Goal: Task Accomplishment & Management: Manage account settings

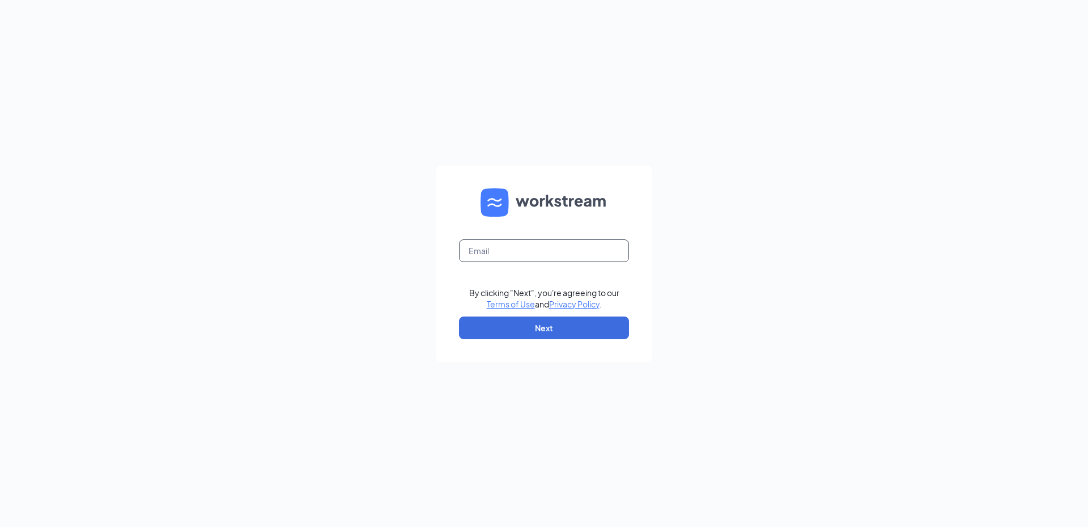
click at [511, 250] on input "text" at bounding box center [544, 250] width 170 height 23
type input "roliver@mychn.org"
click at [524, 324] on button "Next" at bounding box center [544, 327] width 170 height 23
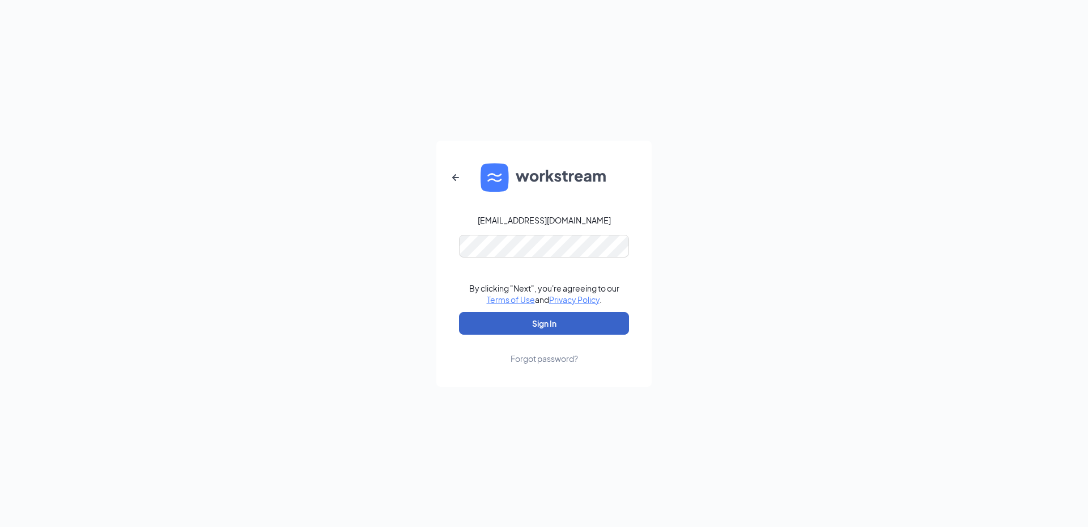
click at [520, 323] on button "Sign In" at bounding box center [544, 323] width 170 height 23
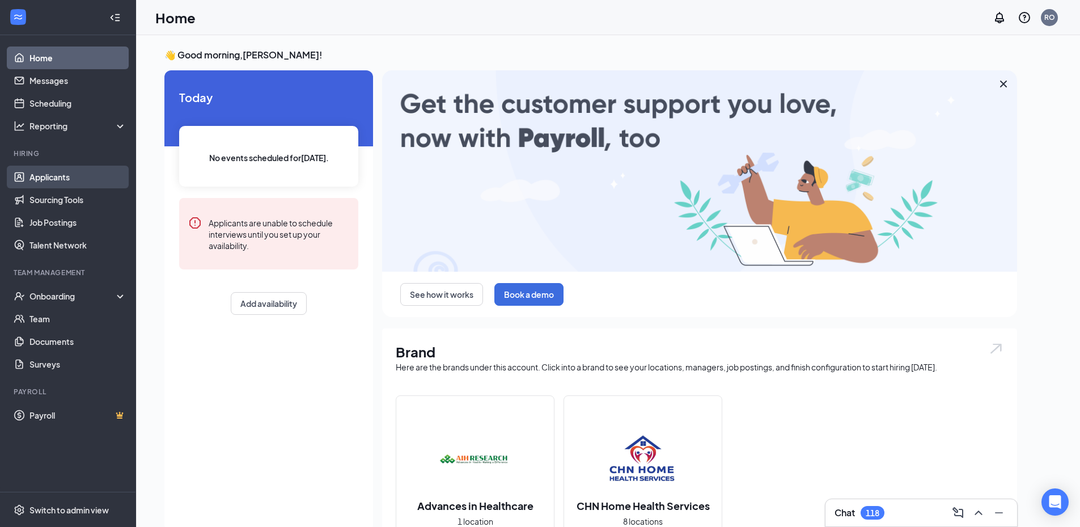
click at [52, 185] on link "Applicants" at bounding box center [77, 177] width 97 height 23
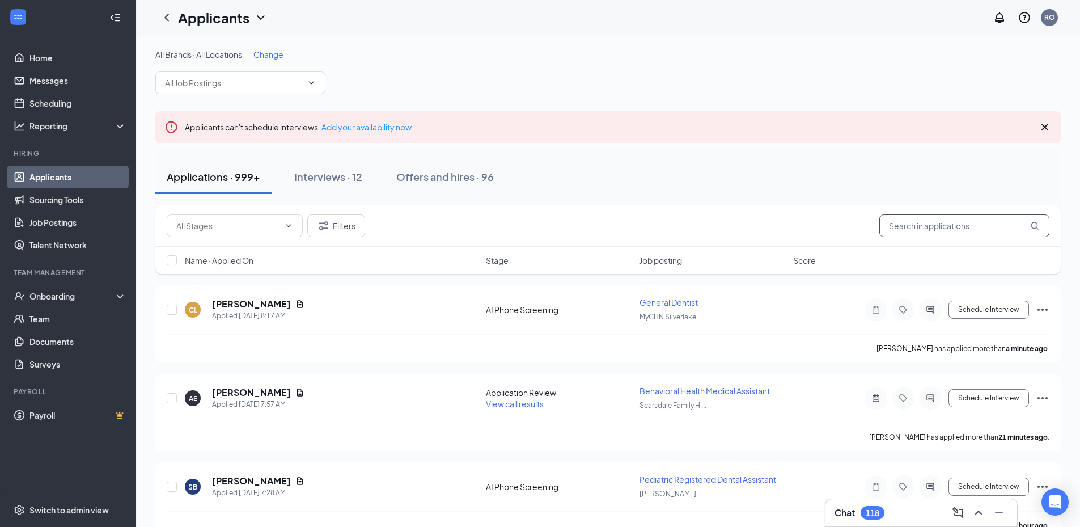
click at [915, 231] on input "text" at bounding box center [964, 225] width 170 height 23
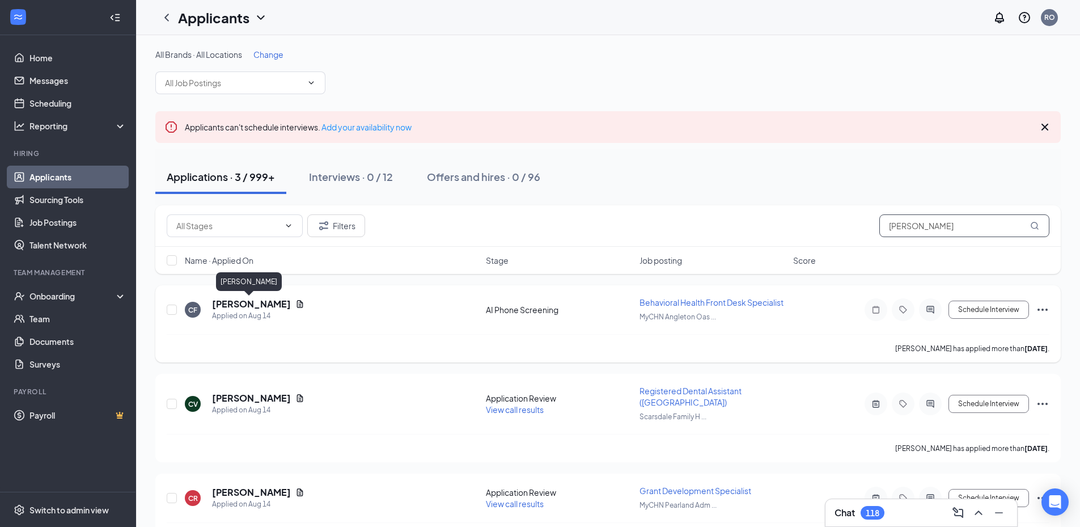
type input "[PERSON_NAME]"
click at [252, 300] on h5 "[PERSON_NAME]" at bounding box center [251, 304] width 79 height 12
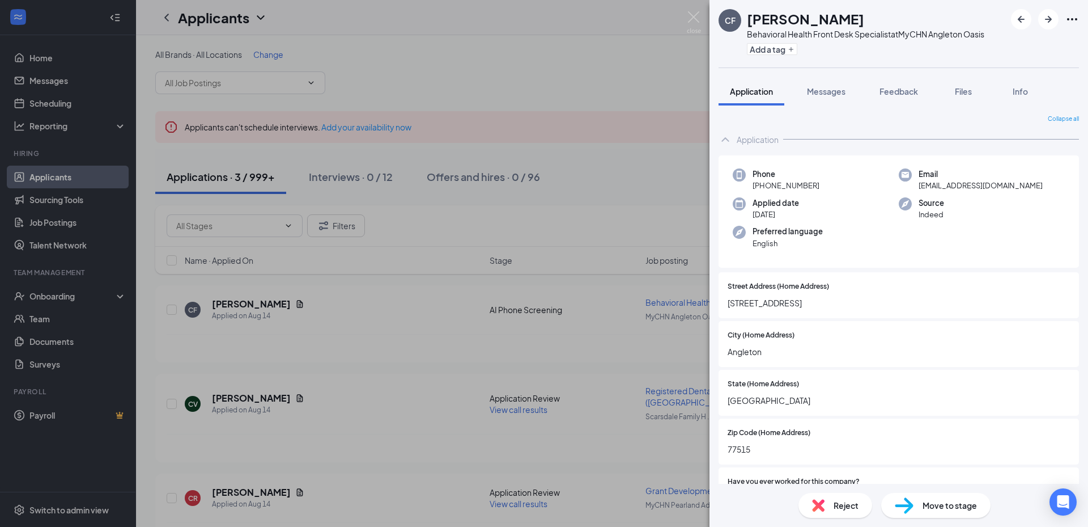
click at [859, 508] on div "Reject" at bounding box center [836, 505] width 74 height 25
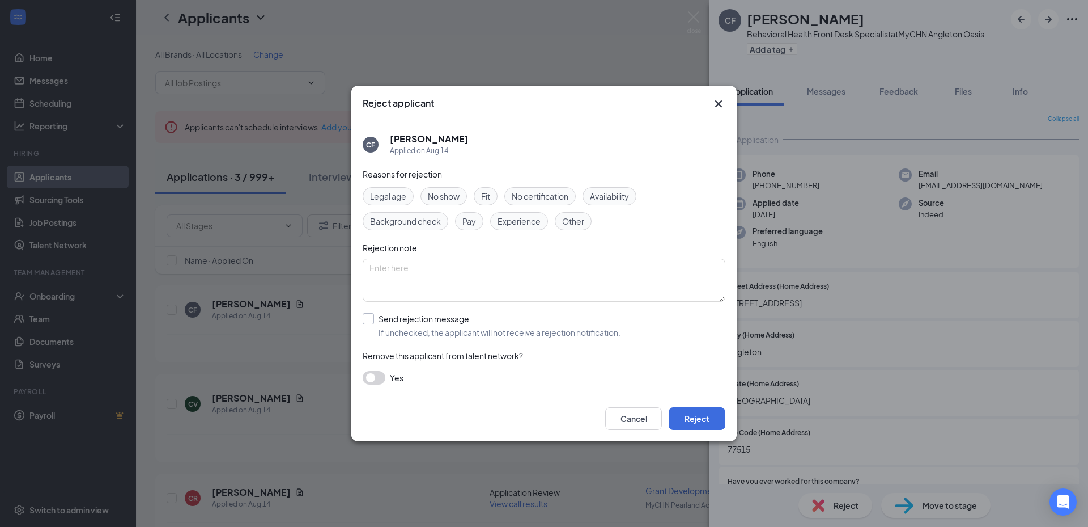
click at [375, 322] on input "Send rejection message If unchecked, the applicant will not receive a rejection…" at bounding box center [492, 325] width 258 height 25
checkbox input "true"
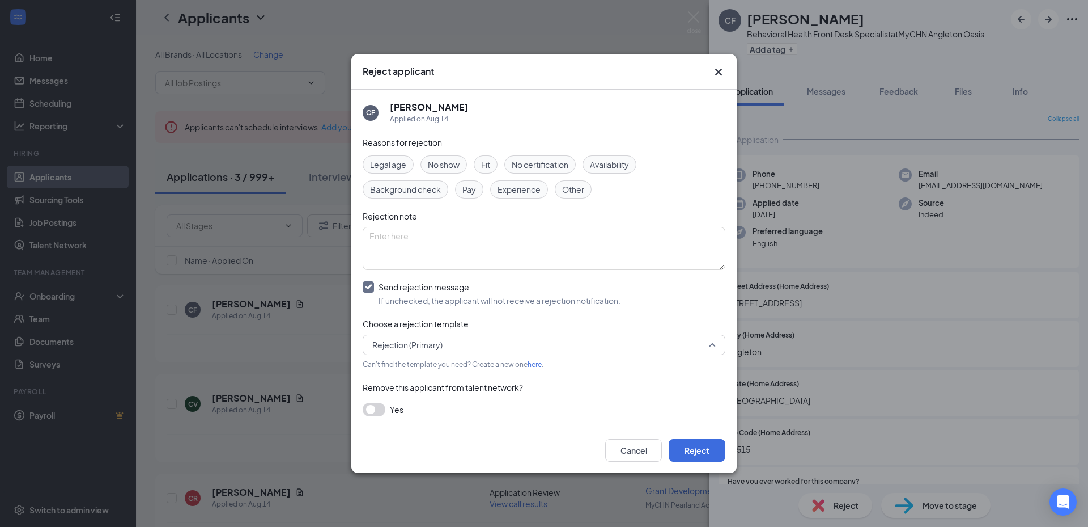
click at [430, 351] on span "Rejection (Primary)" at bounding box center [407, 344] width 70 height 17
click at [421, 402] on span "Rescinding Offer" at bounding box center [403, 402] width 63 height 12
click at [463, 235] on textarea at bounding box center [544, 248] width 363 height 43
click at [482, 238] on textarea "Applicant did not accept offer" at bounding box center [544, 248] width 363 height 43
type textarea "Applicant did not accept offer."
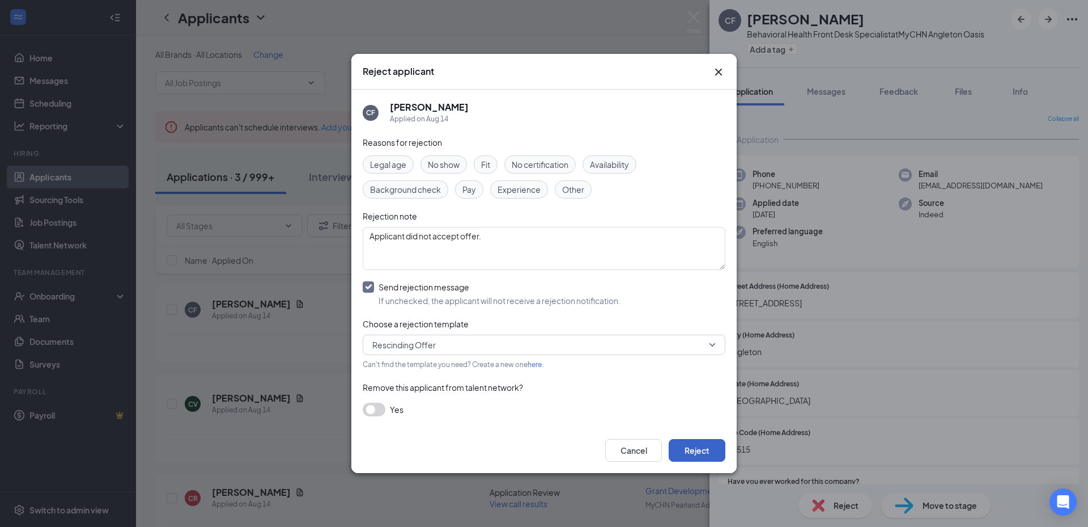
click at [690, 453] on button "Reject" at bounding box center [697, 450] width 57 height 23
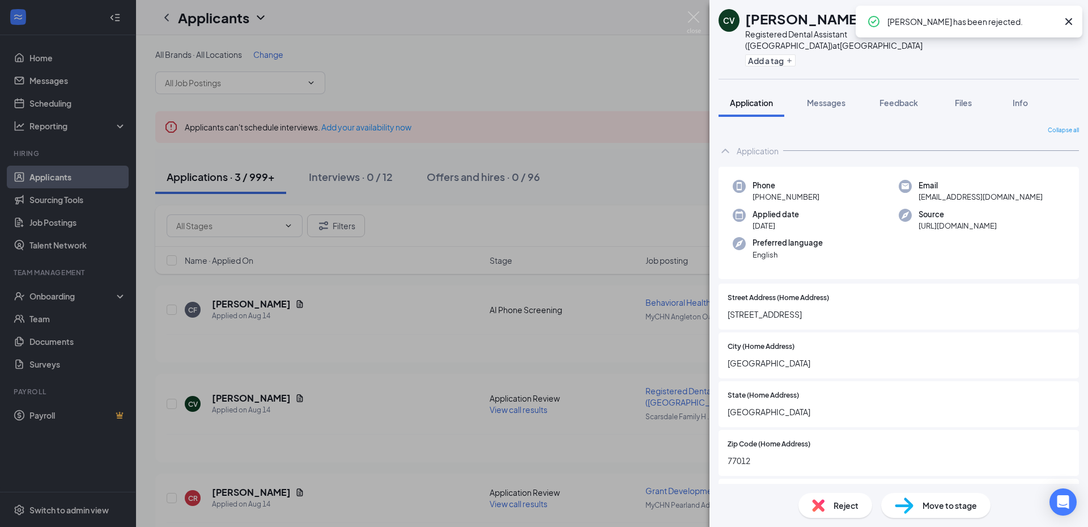
click at [702, 22] on div "CV [PERSON_NAME] Registered Dental Assistant (RDA) at [GEOGRAPHIC_DATA] Add a t…" at bounding box center [544, 263] width 1088 height 527
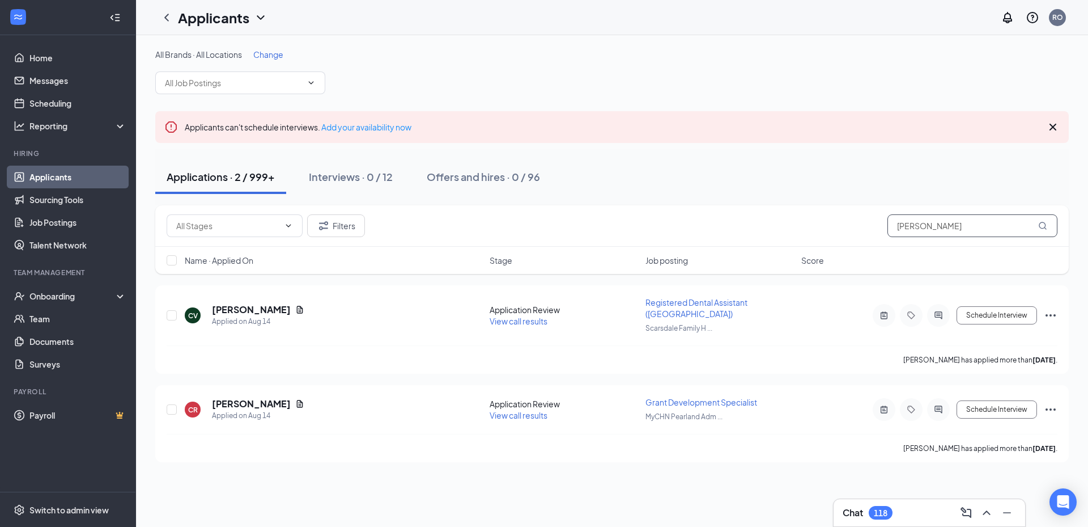
click at [932, 231] on input "[PERSON_NAME]" at bounding box center [973, 225] width 170 height 23
click at [523, 179] on div "Offers and hires · 0 / 96" at bounding box center [483, 176] width 113 height 14
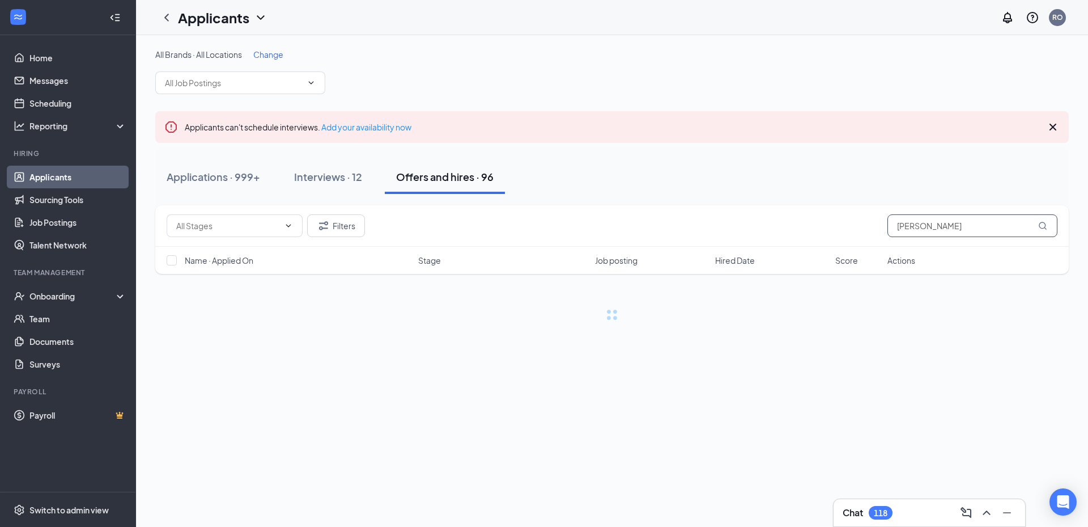
click at [964, 224] on input "[PERSON_NAME]" at bounding box center [973, 225] width 170 height 23
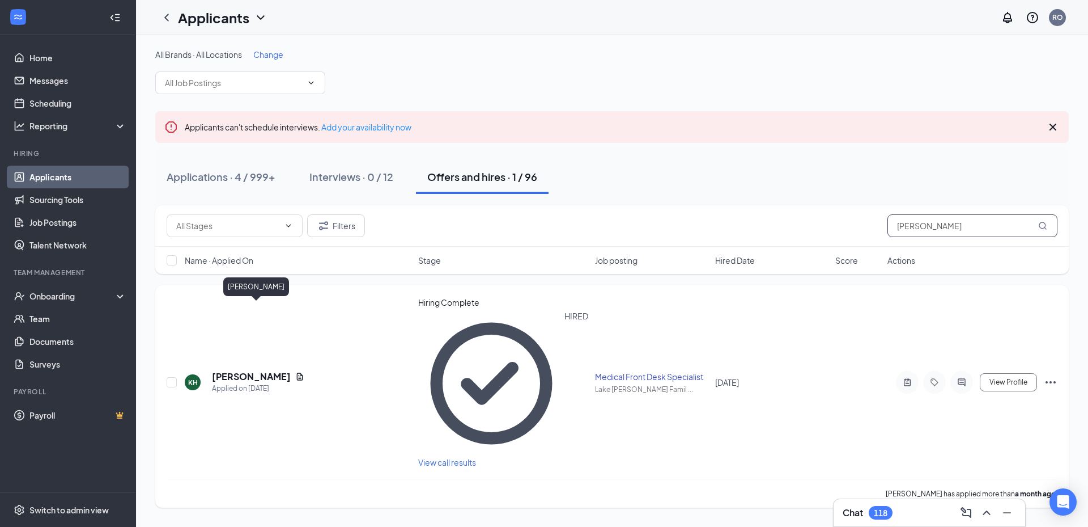
type input "[PERSON_NAME]"
click at [291, 370] on h5 "[PERSON_NAME]" at bounding box center [251, 376] width 79 height 12
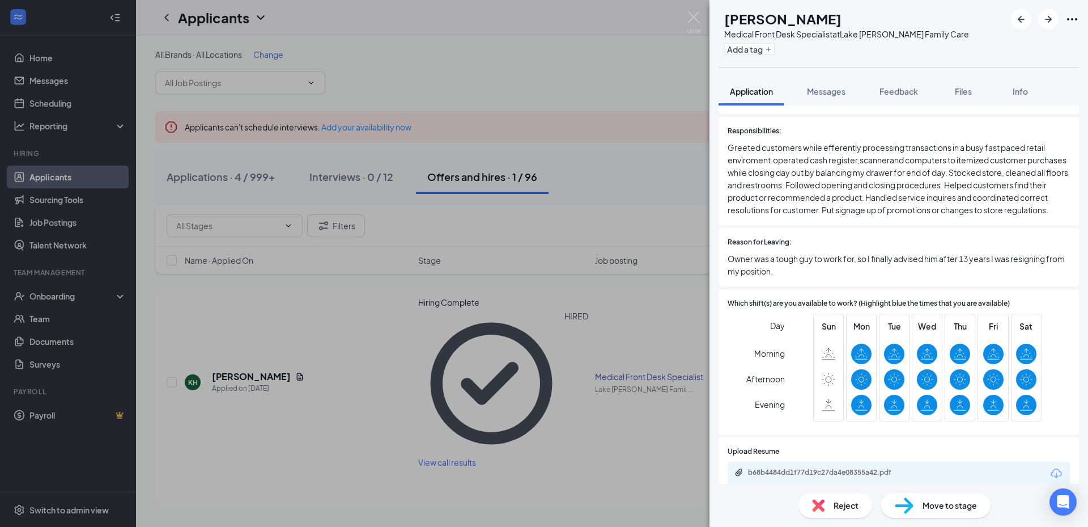
scroll to position [2318, 0]
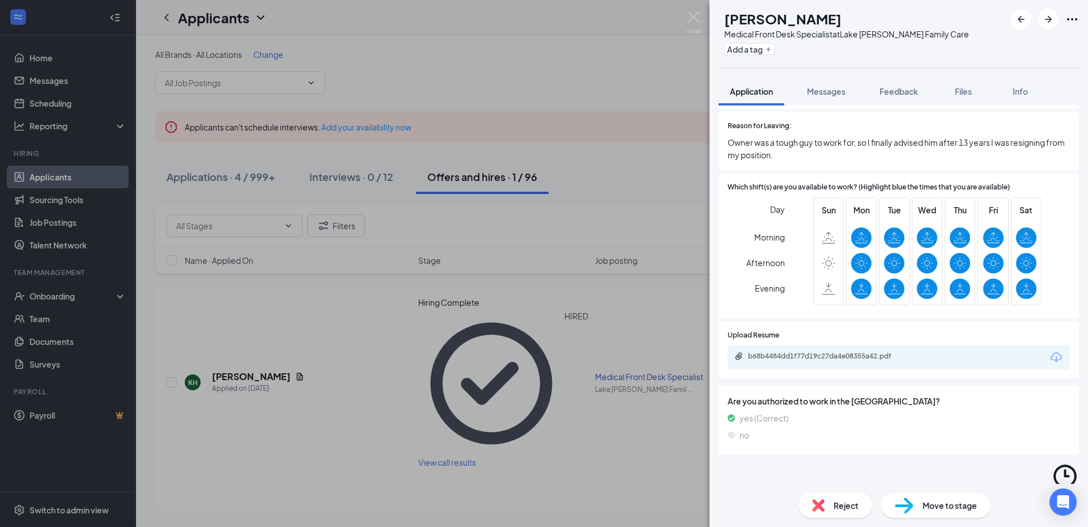
click at [781, 489] on div "Offer Letter and Job Description" at bounding box center [796, 494] width 118 height 11
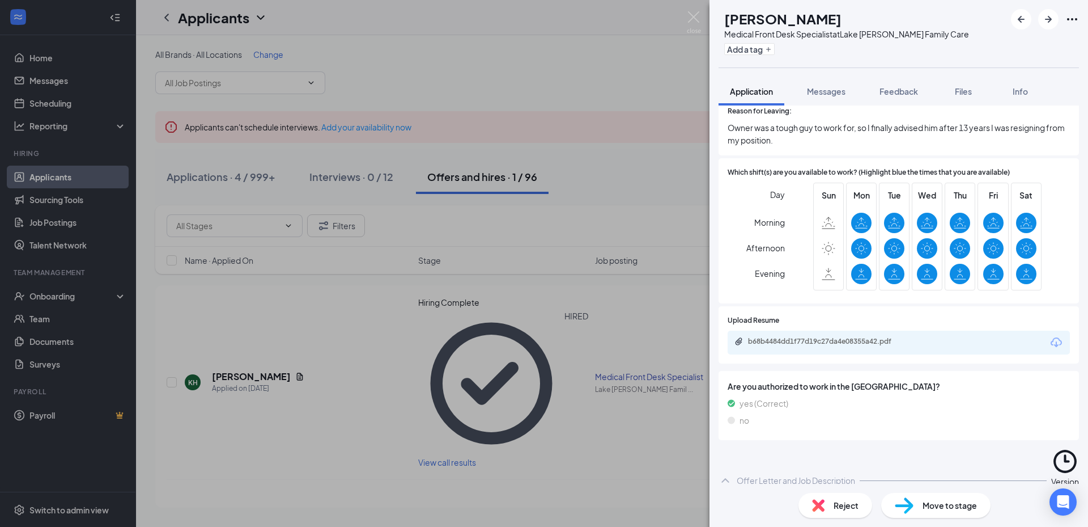
scroll to position [2387, 0]
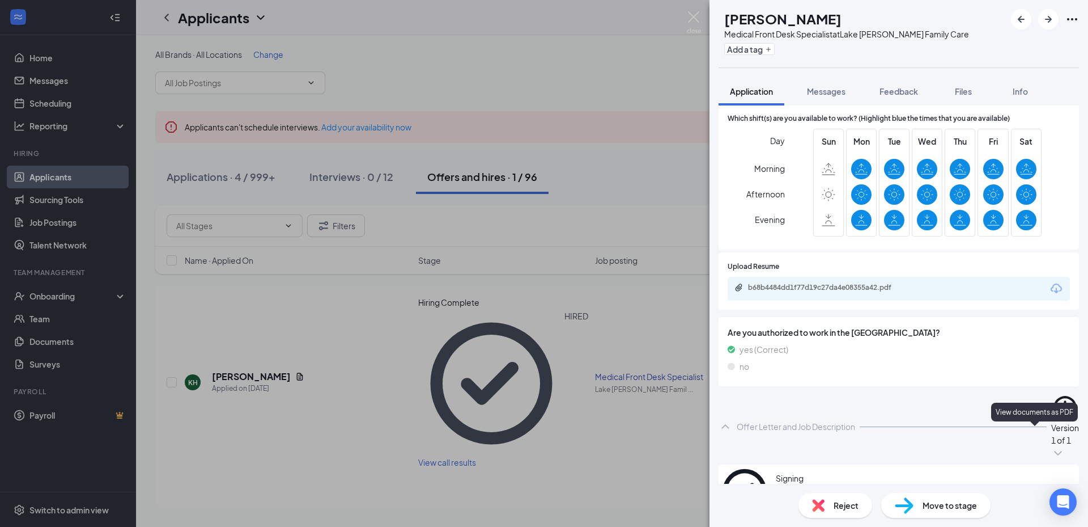
click at [1045, 484] on icon "Eye" at bounding box center [1052, 491] width 14 height 14
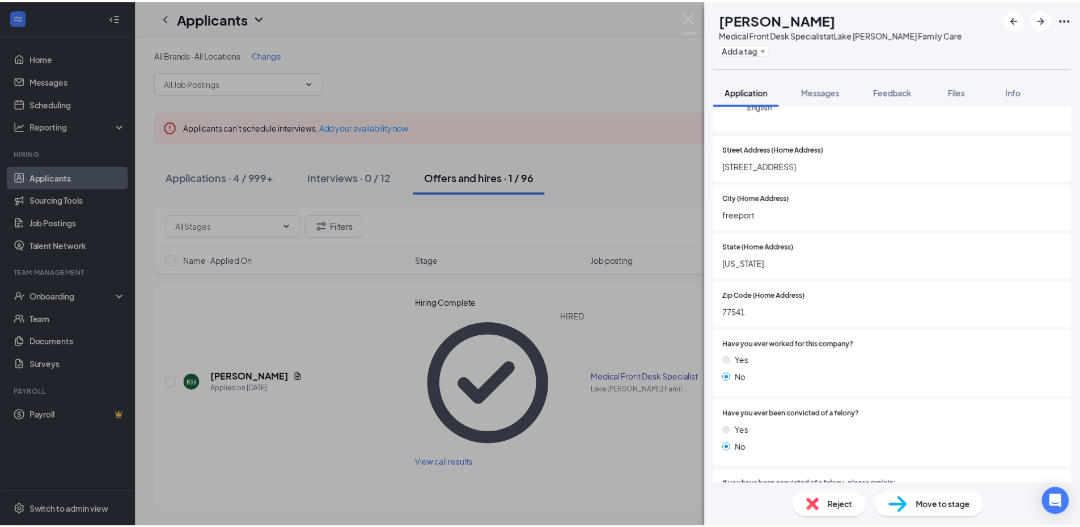
scroll to position [0, 0]
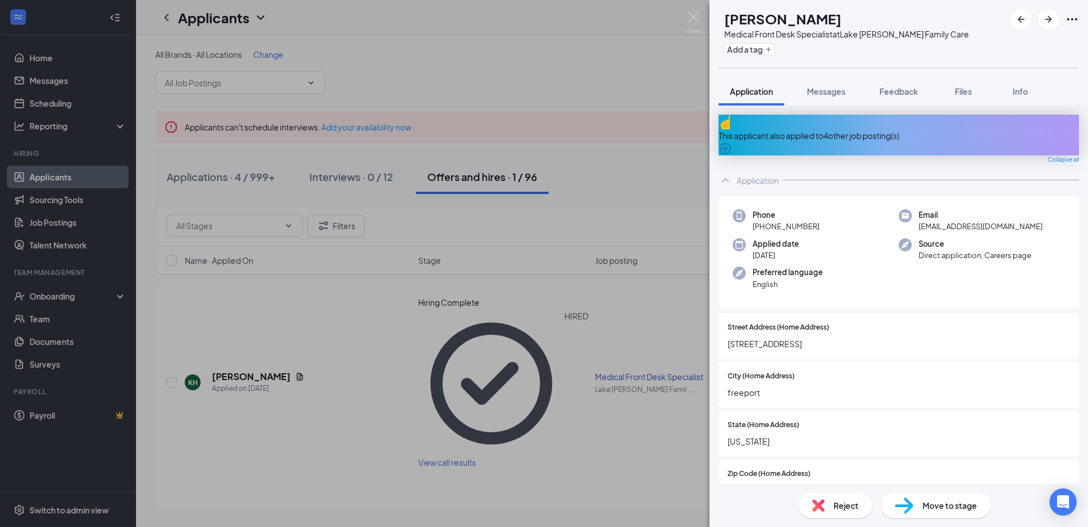
click at [647, 115] on div "KH [PERSON_NAME] Medical Front Desk Specialist at Lake [PERSON_NAME] Family Car…" at bounding box center [544, 263] width 1088 height 527
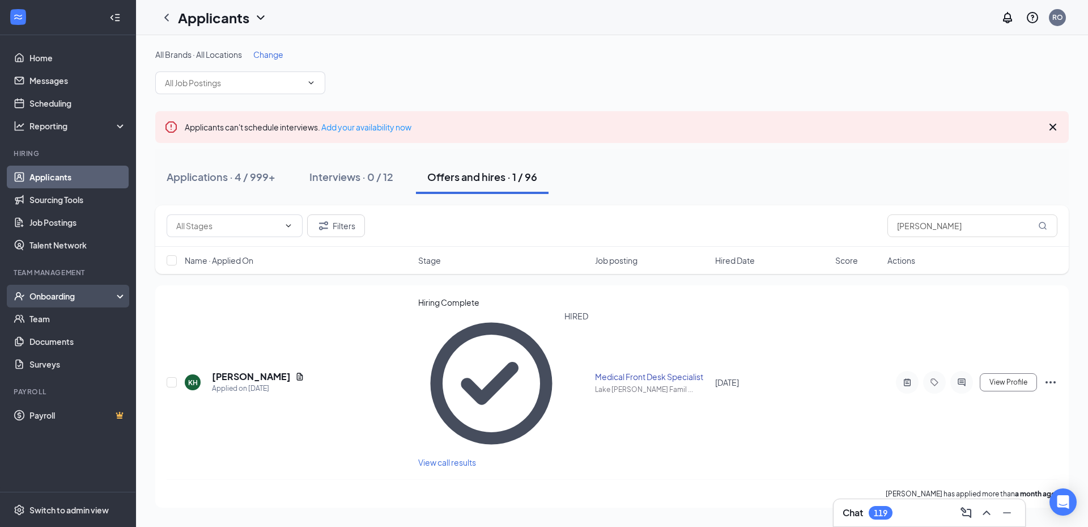
click at [43, 302] on div "Onboarding" at bounding box center [68, 296] width 136 height 23
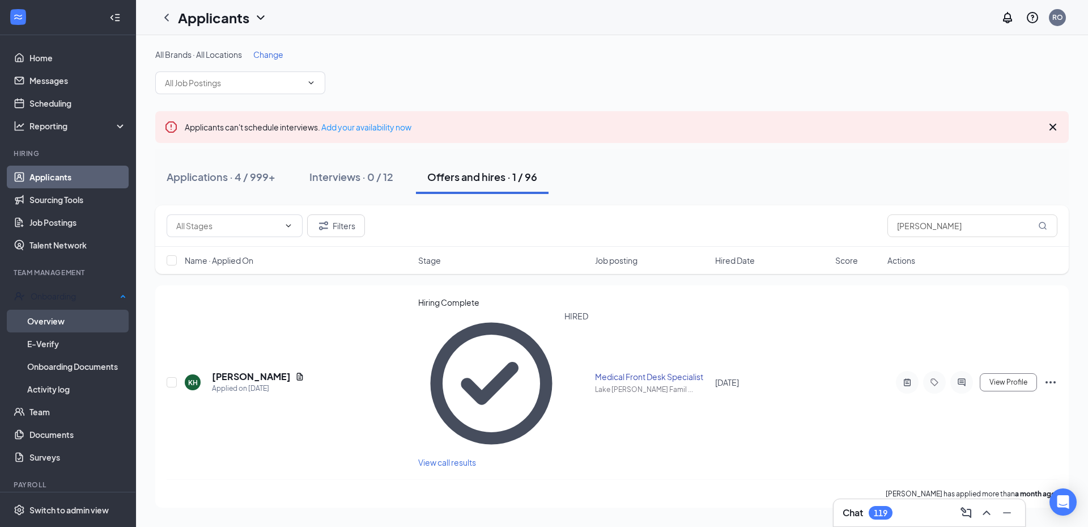
click at [45, 326] on link "Overview" at bounding box center [76, 321] width 99 height 23
